Goal: Information Seeking & Learning: Learn about a topic

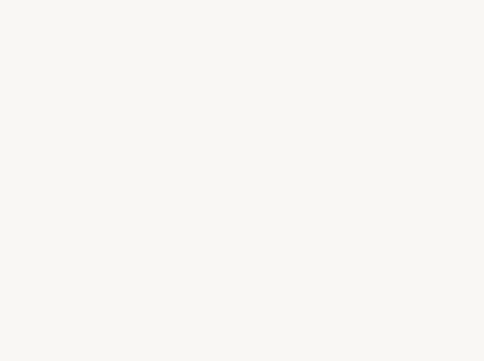
select select "US"
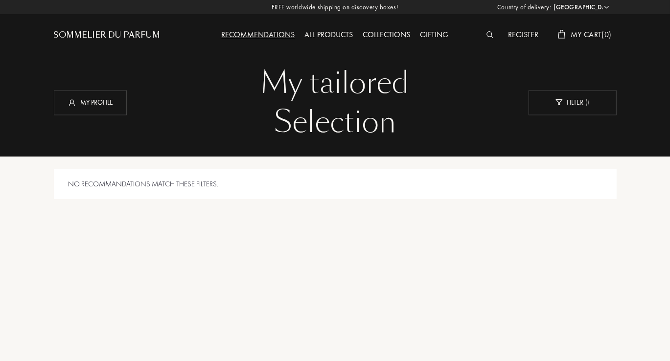
click at [484, 35] on div "Register" at bounding box center [523, 35] width 40 height 13
click at [484, 39] on div at bounding box center [493, 35] width 22 height 13
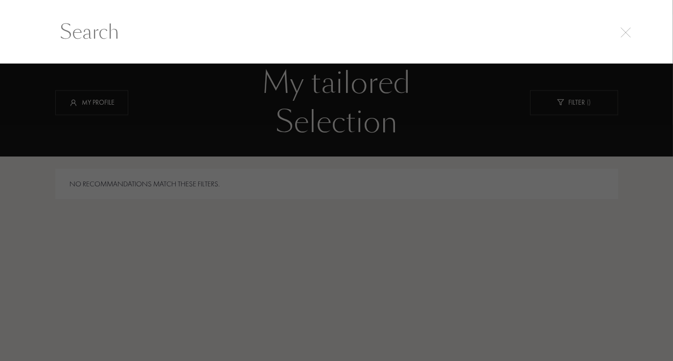
scroll to position [0, 0]
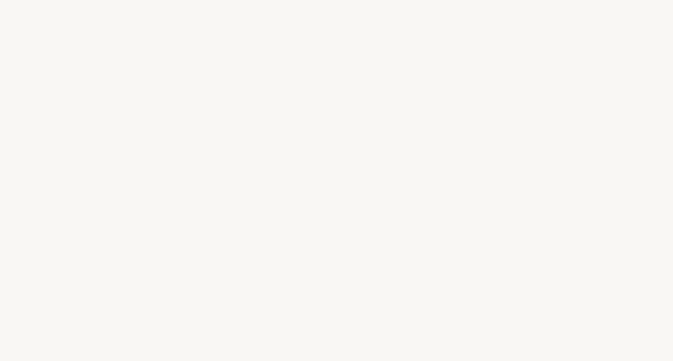
select select "US"
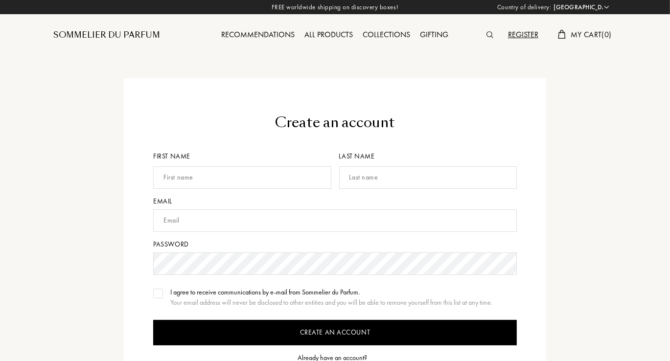
click at [483, 37] on div at bounding box center [493, 35] width 22 height 13
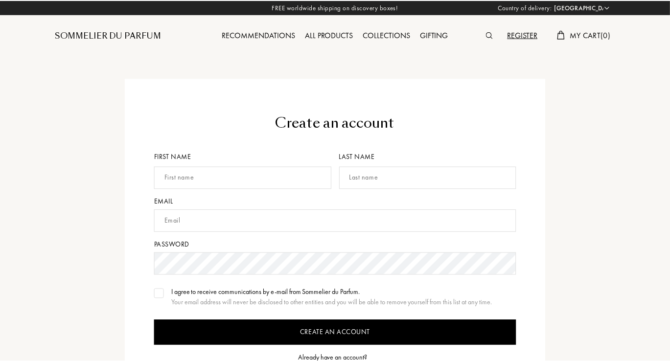
scroll to position [0, 0]
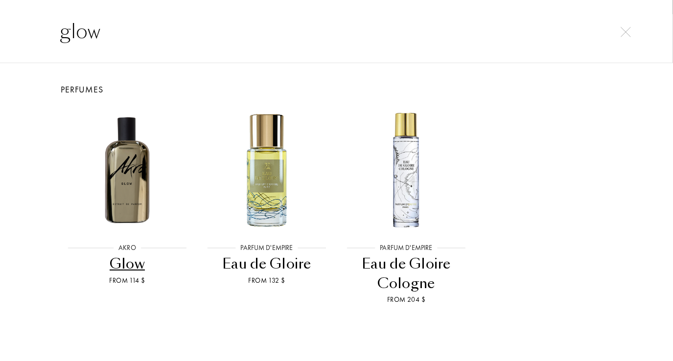
type input "glow"
click at [131, 266] on div "Glow" at bounding box center [128, 264] width 132 height 19
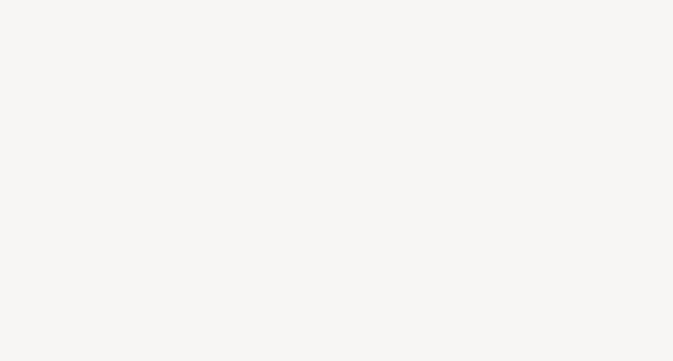
select select "US"
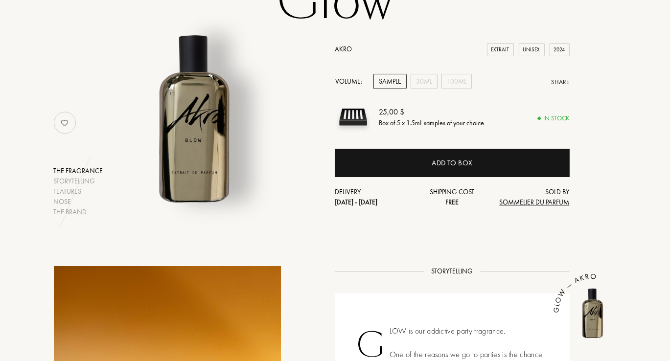
scroll to position [101, 0]
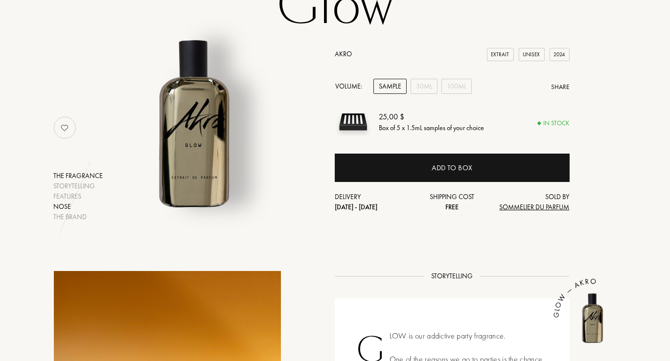
click at [70, 203] on div "Nose" at bounding box center [78, 207] width 49 height 10
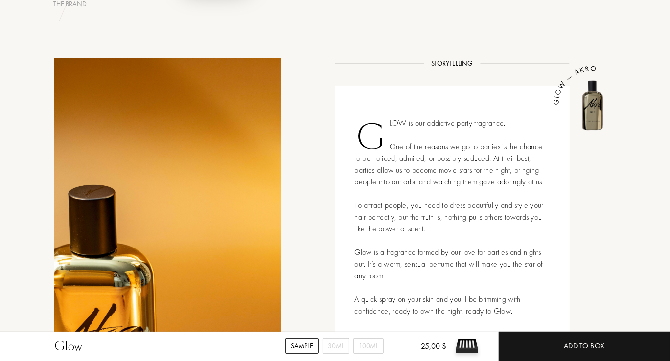
scroll to position [0, 0]
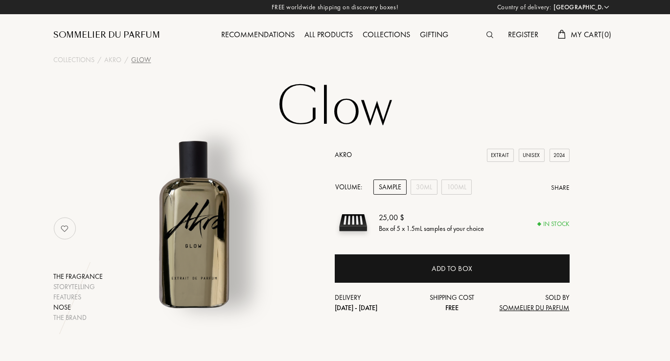
click at [65, 308] on div "Nose" at bounding box center [78, 308] width 49 height 10
click at [337, 37] on div "All products" at bounding box center [329, 35] width 58 height 13
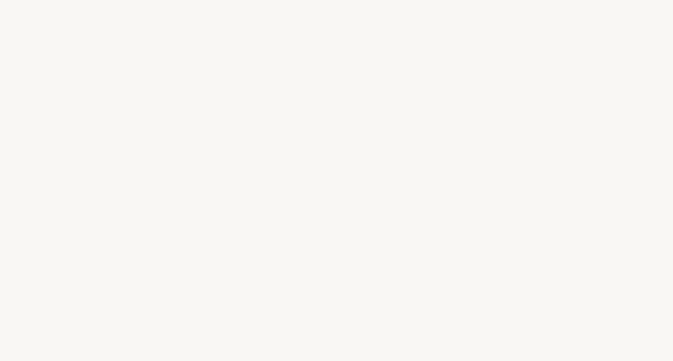
select select "US"
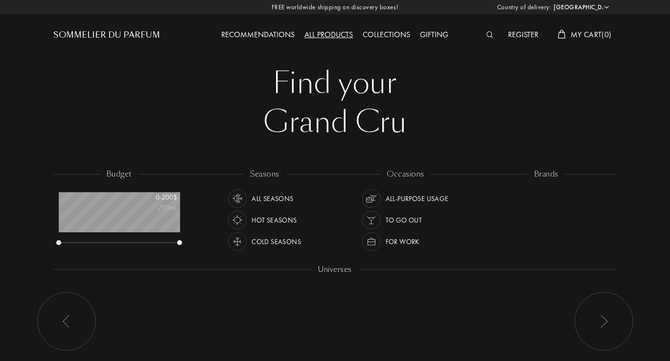
scroll to position [49, 121]
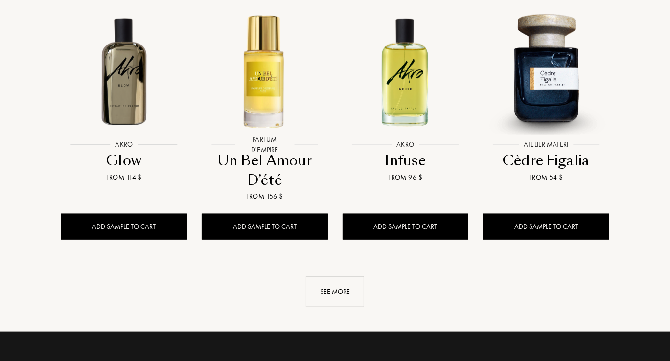
scroll to position [953, 0]
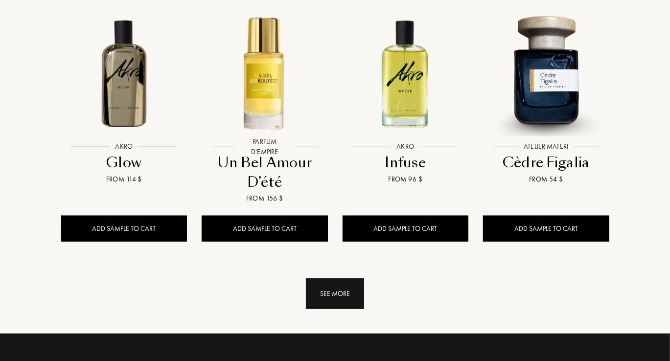
click at [339, 279] on div "See more" at bounding box center [335, 294] width 58 height 31
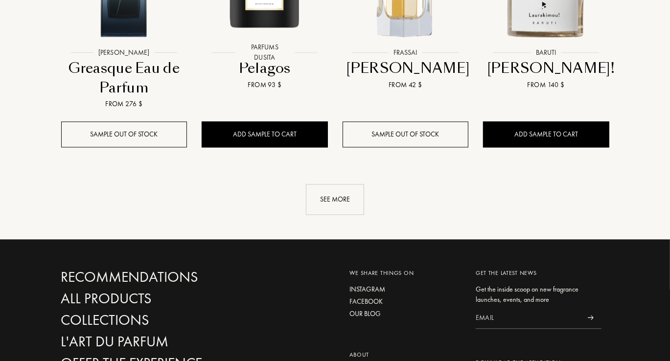
scroll to position [1829, 0]
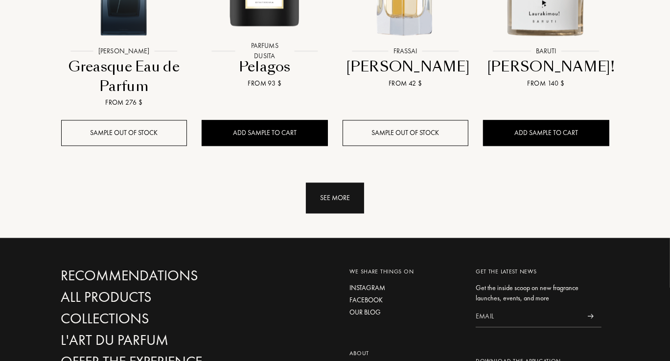
click at [338, 183] on div "See more" at bounding box center [335, 198] width 58 height 31
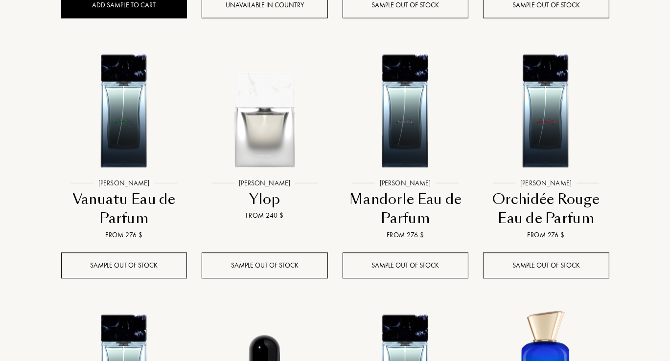
scroll to position [2217, 0]
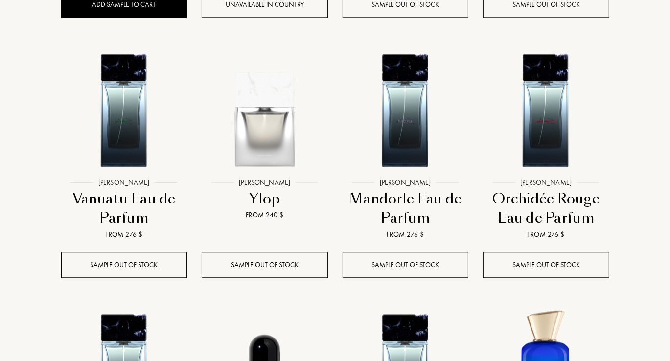
click at [272, 163] on div at bounding box center [264, 116] width 141 height 163
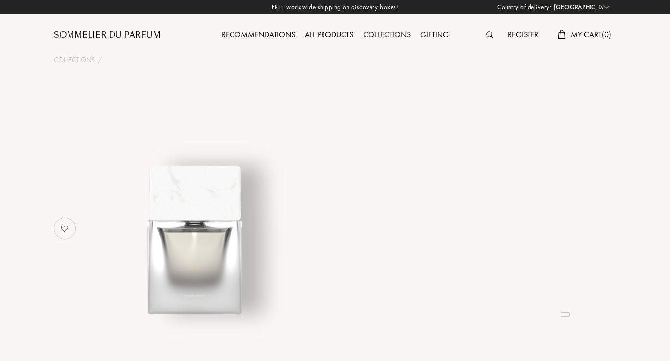
select select "US"
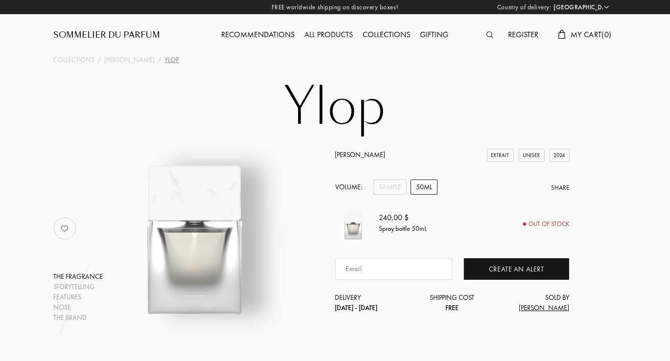
click at [338, 34] on div "All products" at bounding box center [329, 35] width 58 height 13
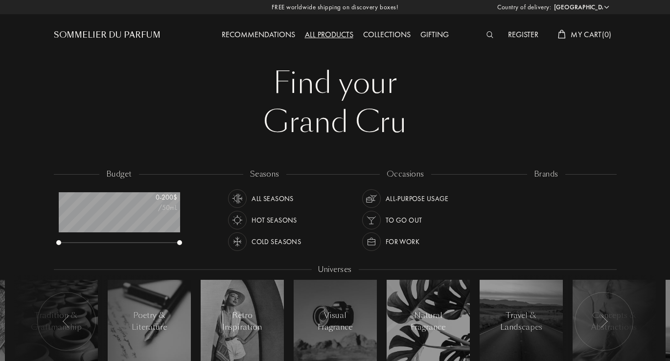
select select "US"
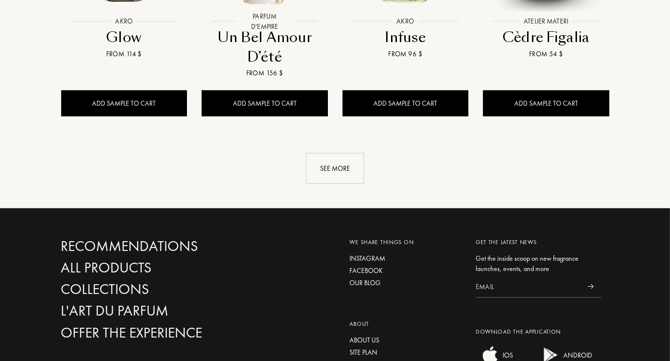
scroll to position [1078, 0]
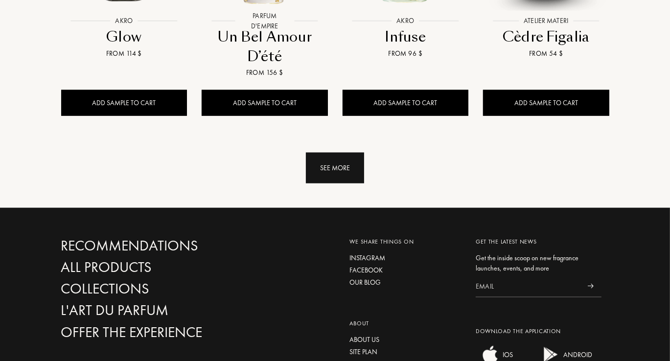
click at [330, 156] on div "See more" at bounding box center [335, 168] width 58 height 31
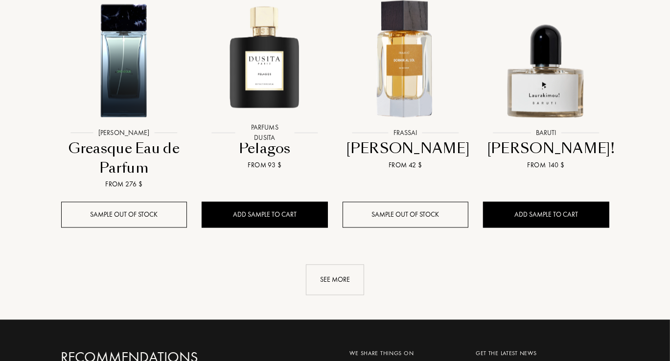
scroll to position [1748, 0]
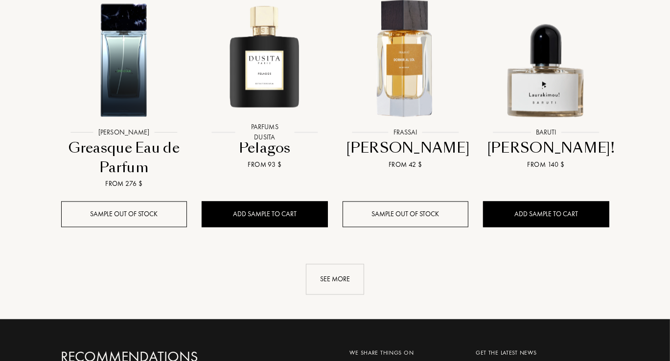
click at [337, 264] on div "See more" at bounding box center [335, 279] width 58 height 31
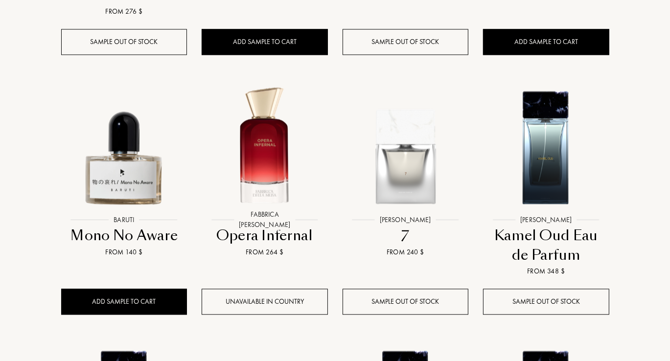
scroll to position [1920, 0]
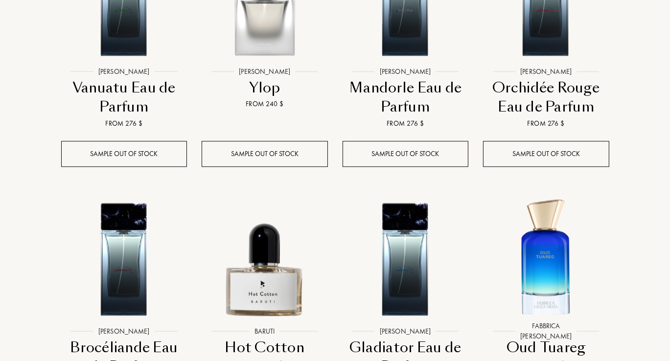
scroll to position [2329, 0]
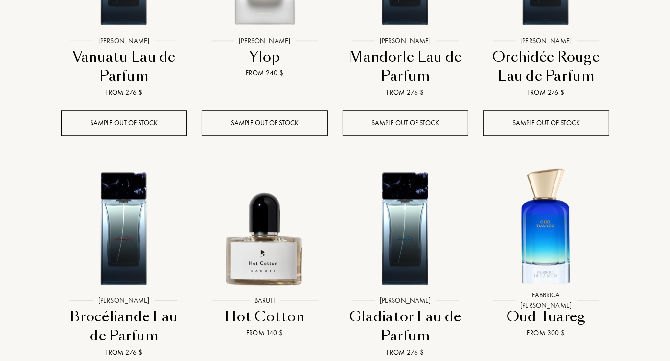
scroll to position [2362, 0]
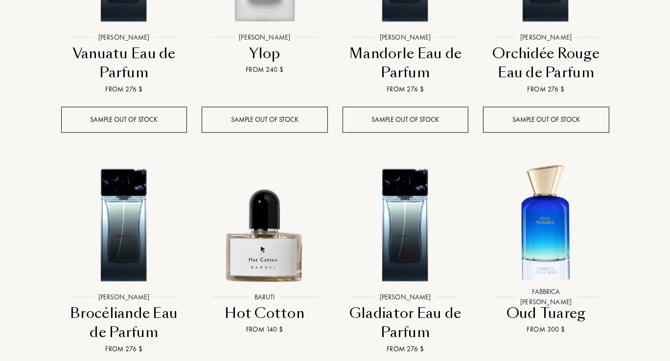
click at [275, 268] on div at bounding box center [264, 231] width 141 height 163
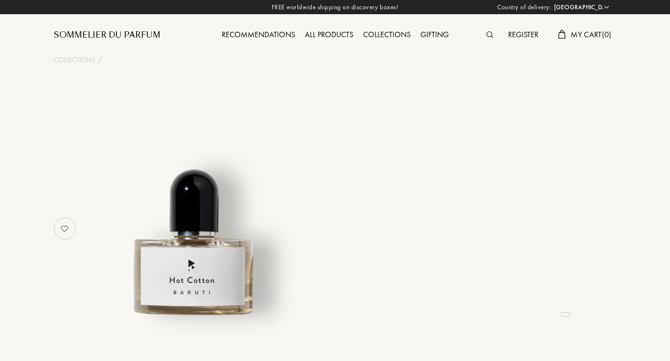
select select "US"
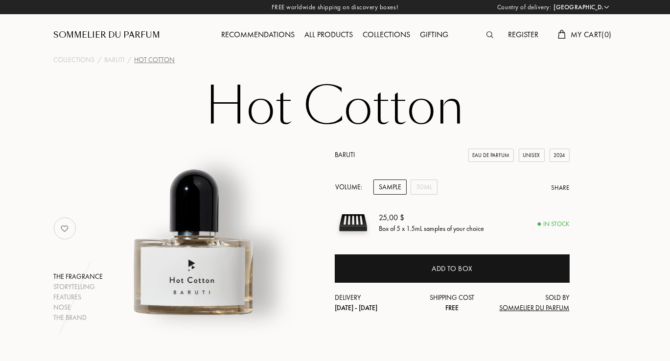
click at [334, 39] on div "All products" at bounding box center [329, 35] width 58 height 13
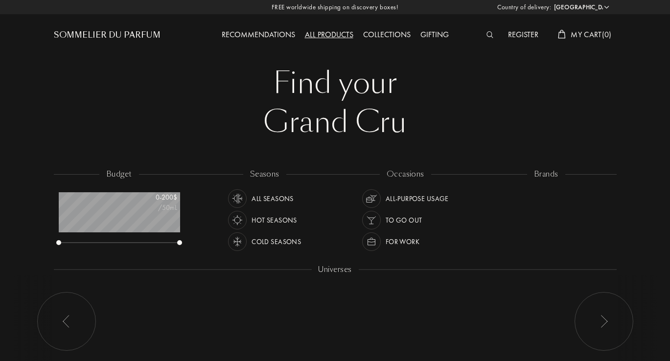
select select "US"
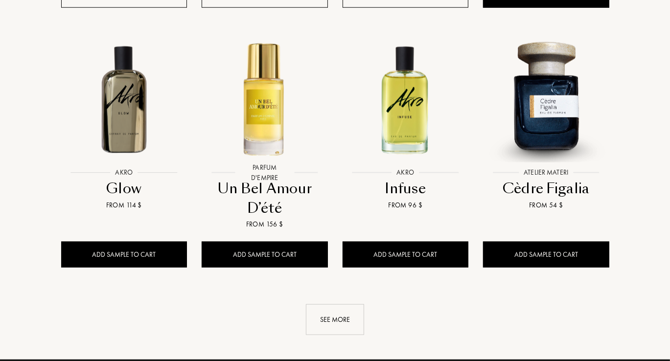
scroll to position [928, 0]
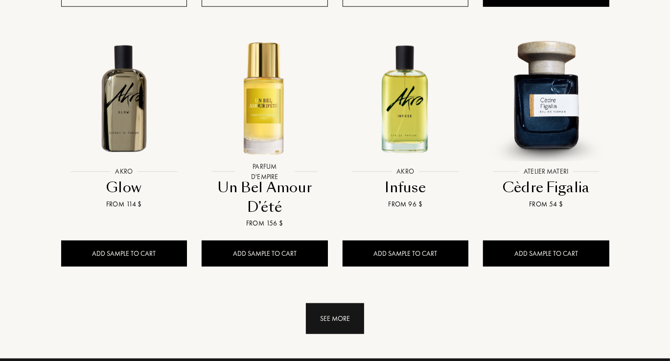
click at [342, 303] on div "See more" at bounding box center [335, 318] width 58 height 31
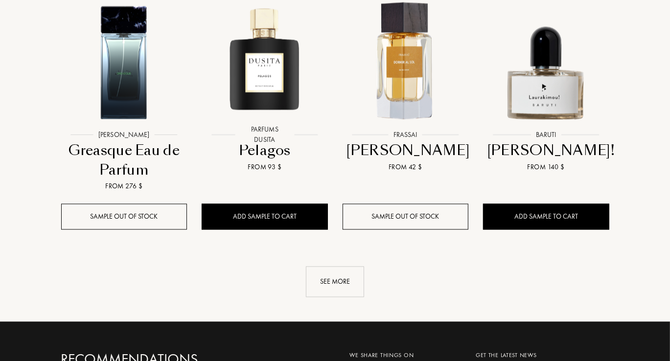
scroll to position [1746, 0]
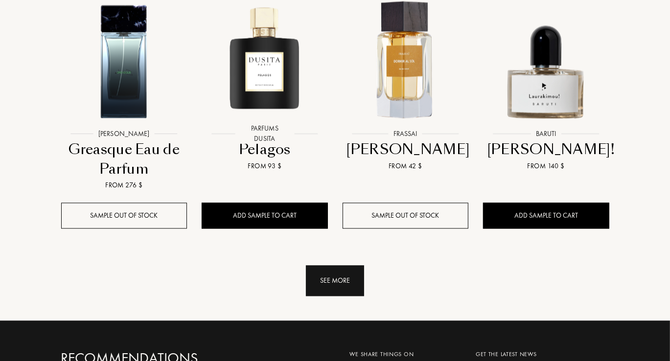
click at [336, 273] on div "See more" at bounding box center [335, 280] width 58 height 31
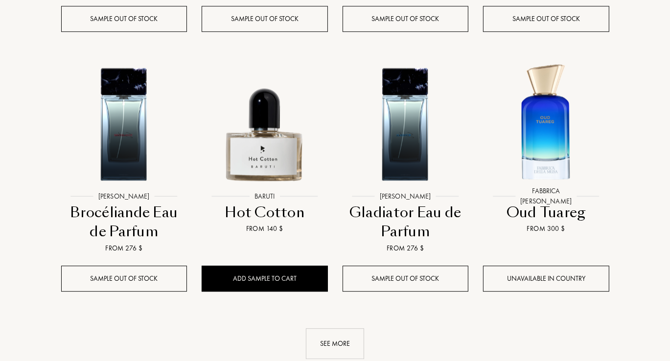
scroll to position [2465, 0]
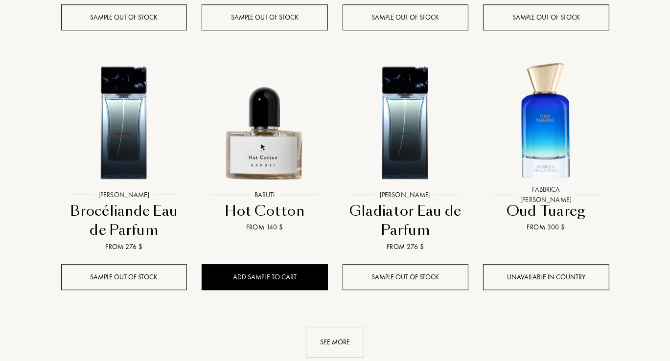
click at [564, 327] on link "See more" at bounding box center [335, 342] width 548 height 31
click at [342, 327] on div "See more" at bounding box center [335, 342] width 58 height 31
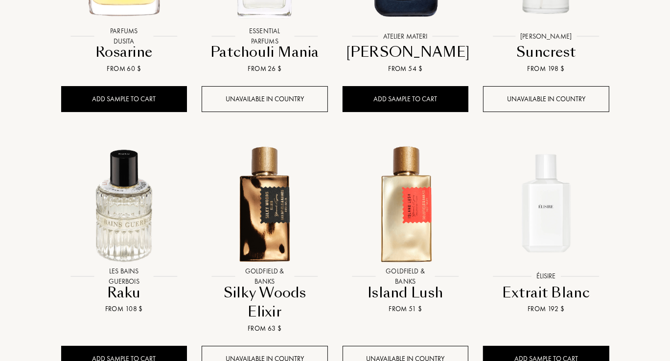
scroll to position [3125, 0]
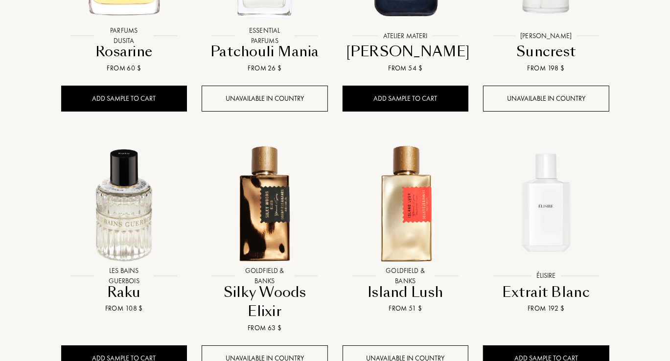
click at [566, 266] on div at bounding box center [546, 210] width 141 height 163
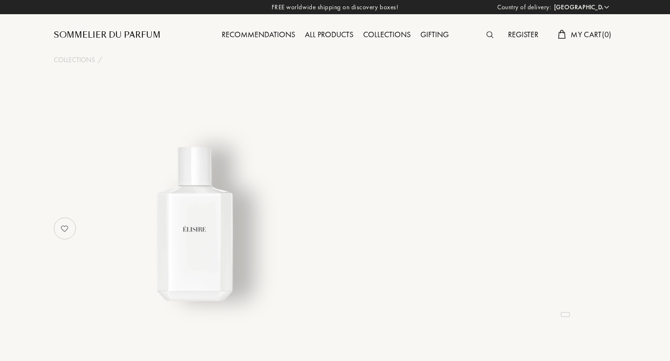
select select "US"
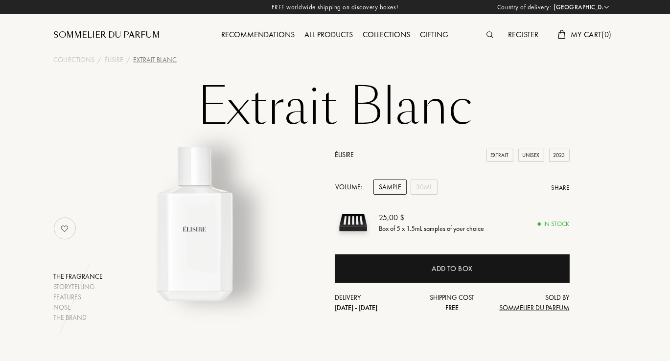
click at [2, 0] on div "FREE worldwide shipping on discovery boxes! Country of delivery: [GEOGRAPHIC_DA…" at bounding box center [335, 7] width 670 height 14
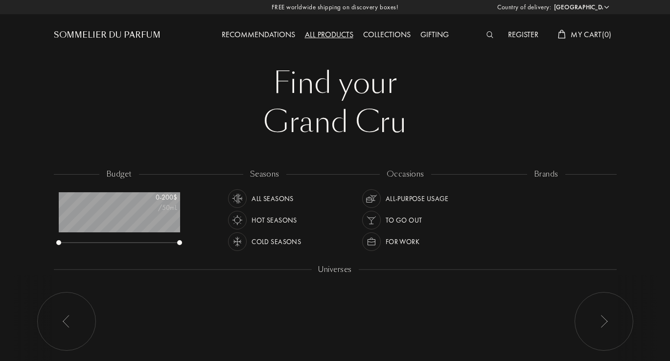
select select "US"
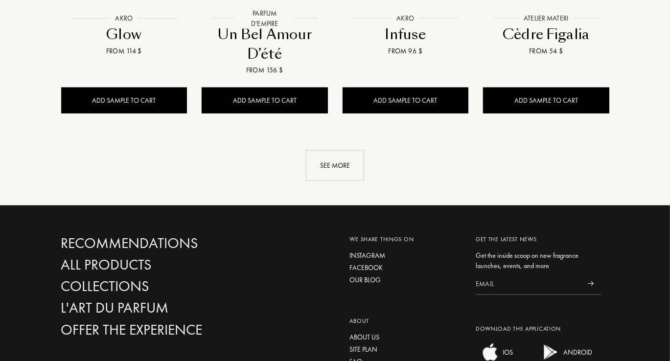
scroll to position [1081, 0]
click at [337, 150] on div "See more" at bounding box center [335, 165] width 58 height 31
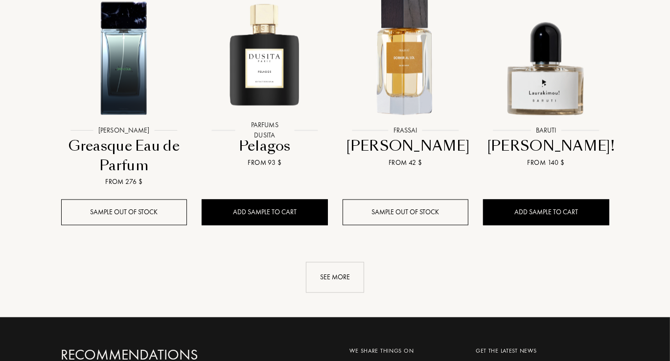
scroll to position [1750, 0]
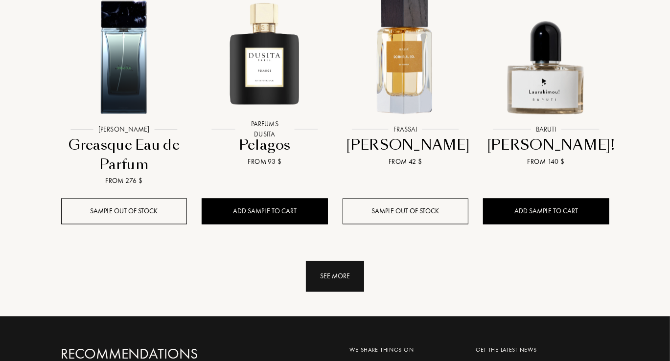
click at [343, 261] on div "See more" at bounding box center [335, 276] width 58 height 31
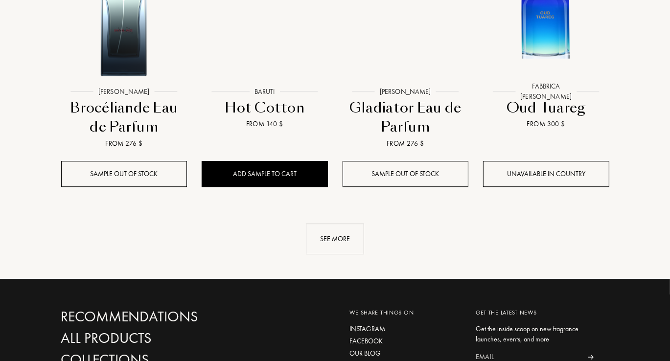
scroll to position [2565, 0]
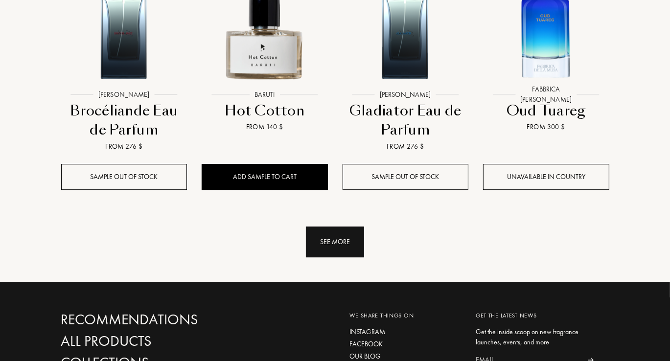
click at [337, 227] on div "See more" at bounding box center [335, 242] width 58 height 31
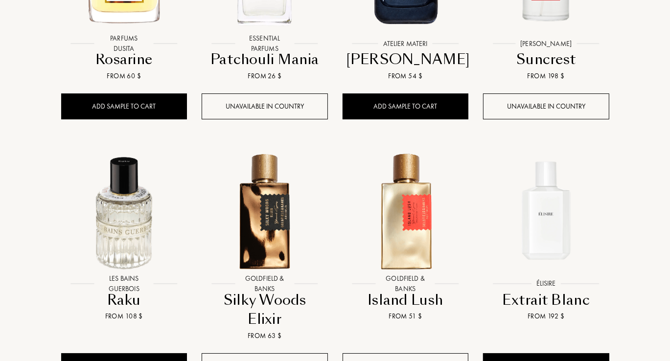
scroll to position [3126, 0]
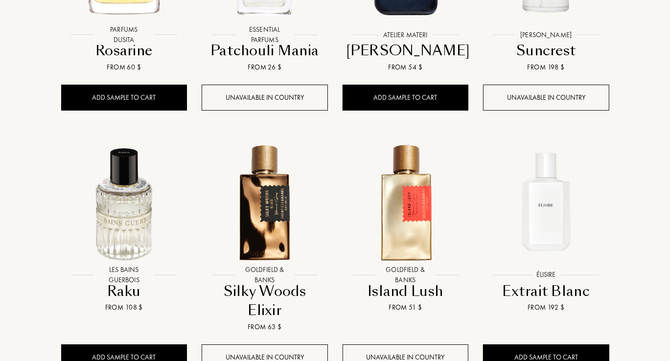
click at [590, 300] on link "Élisire Élisire Extrait Blanc From 192 $" at bounding box center [546, 227] width 126 height 198
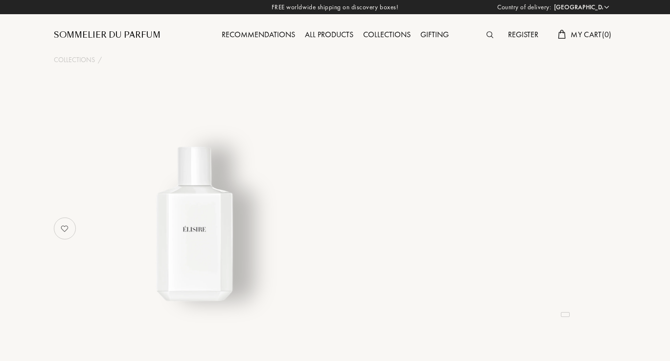
select select "US"
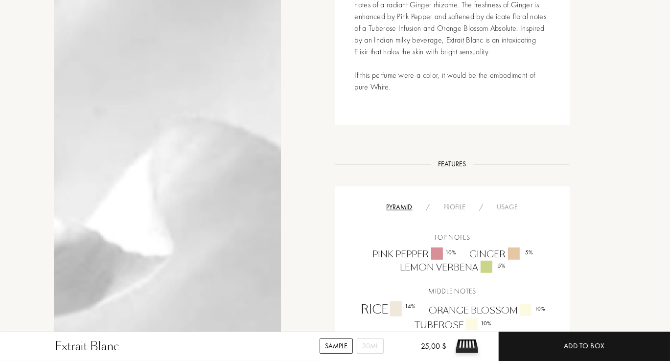
scroll to position [483, 0]
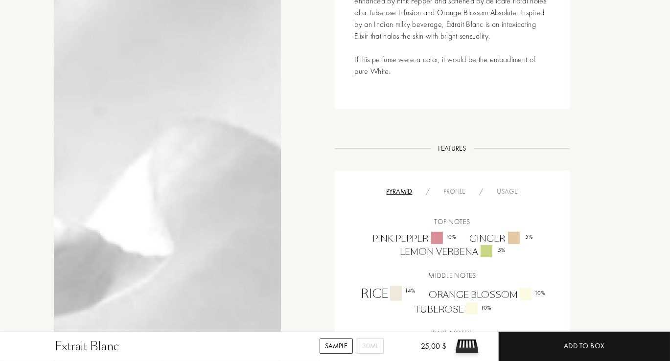
click at [589, 274] on div "Storytelling Storytelling The chimerical light of an exotic Sandalwood Cashmera…" at bounding box center [336, 307] width 578 height 837
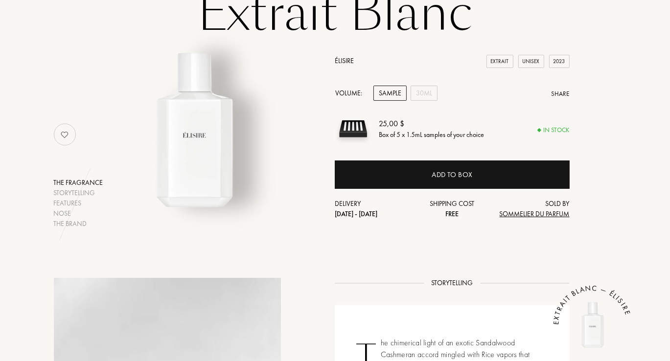
scroll to position [93, 0]
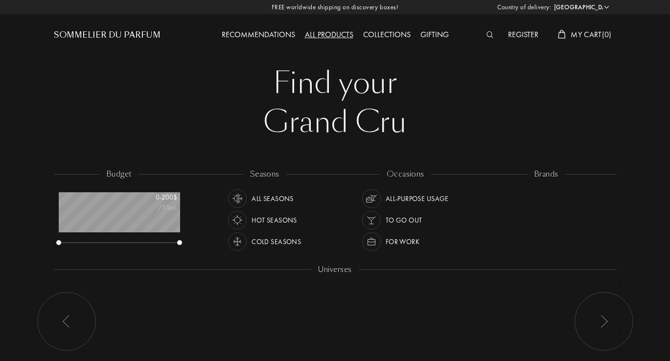
select select "US"
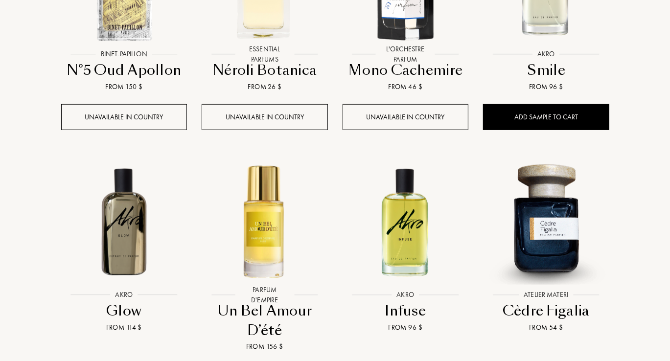
scroll to position [804, 0]
